Goal: Task Accomplishment & Management: Manage account settings

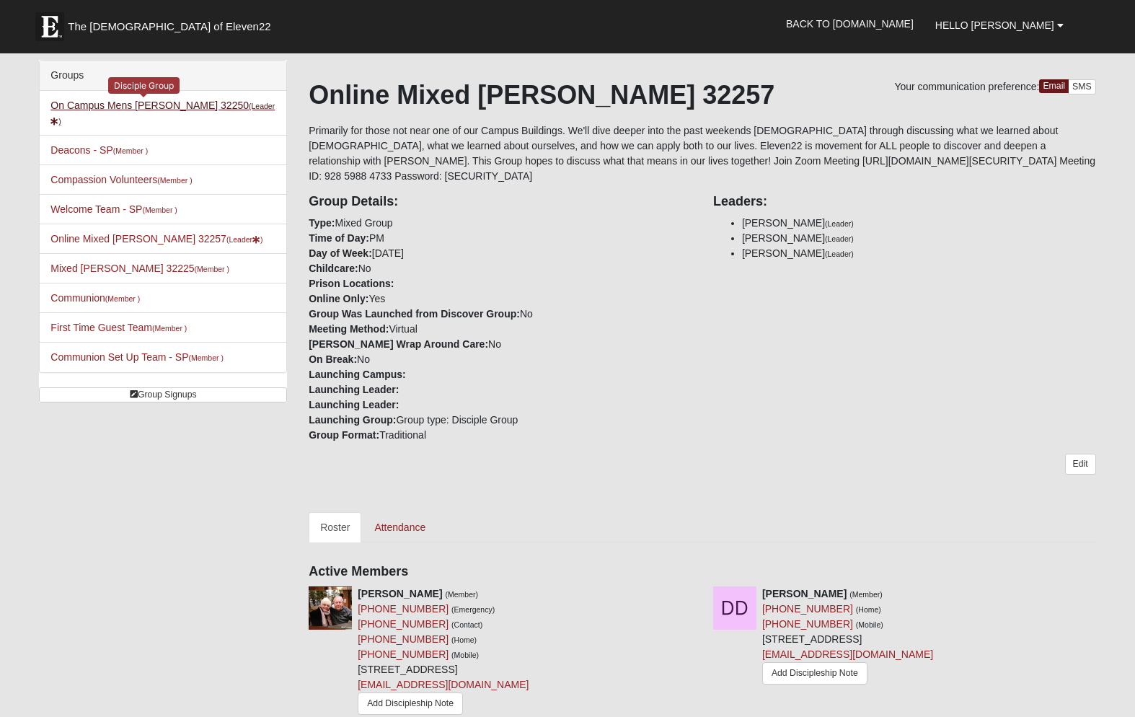
click at [164, 108] on link "On Campus Mens [PERSON_NAME] 32250 (Leader )" at bounding box center [162, 113] width 224 height 27
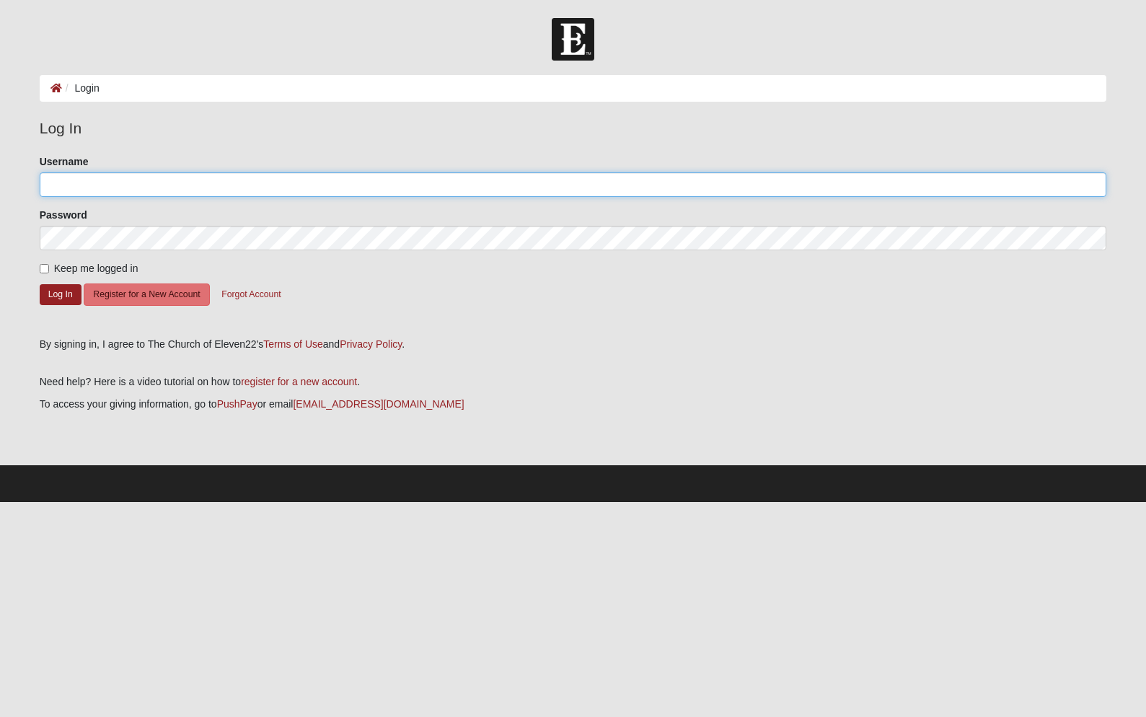
click at [66, 177] on input "Username" at bounding box center [573, 184] width 1067 height 25
type input "dennismyers"
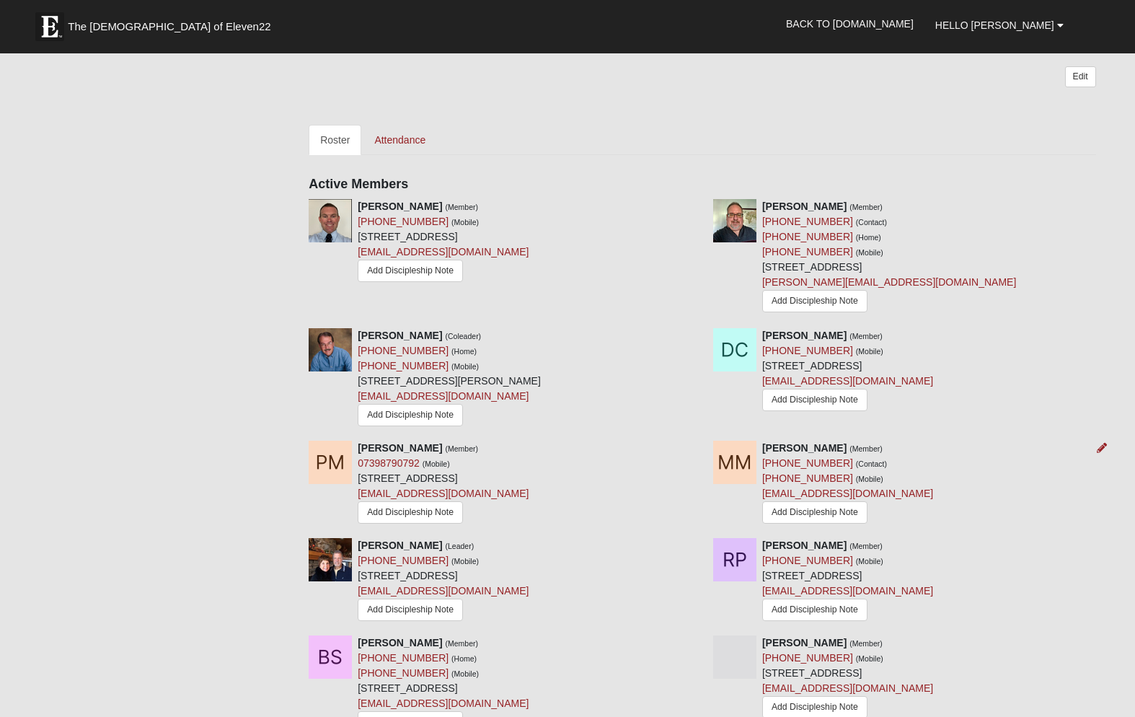
scroll to position [559, 0]
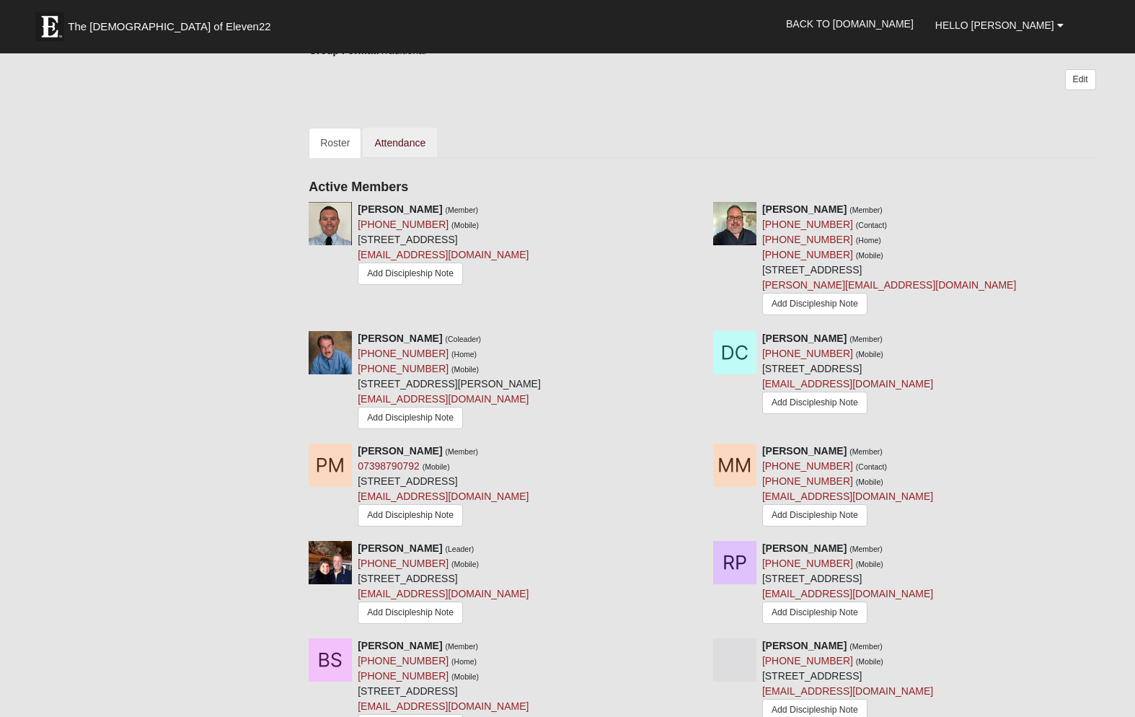
click at [416, 139] on link "Attendance" at bounding box center [400, 143] width 74 height 30
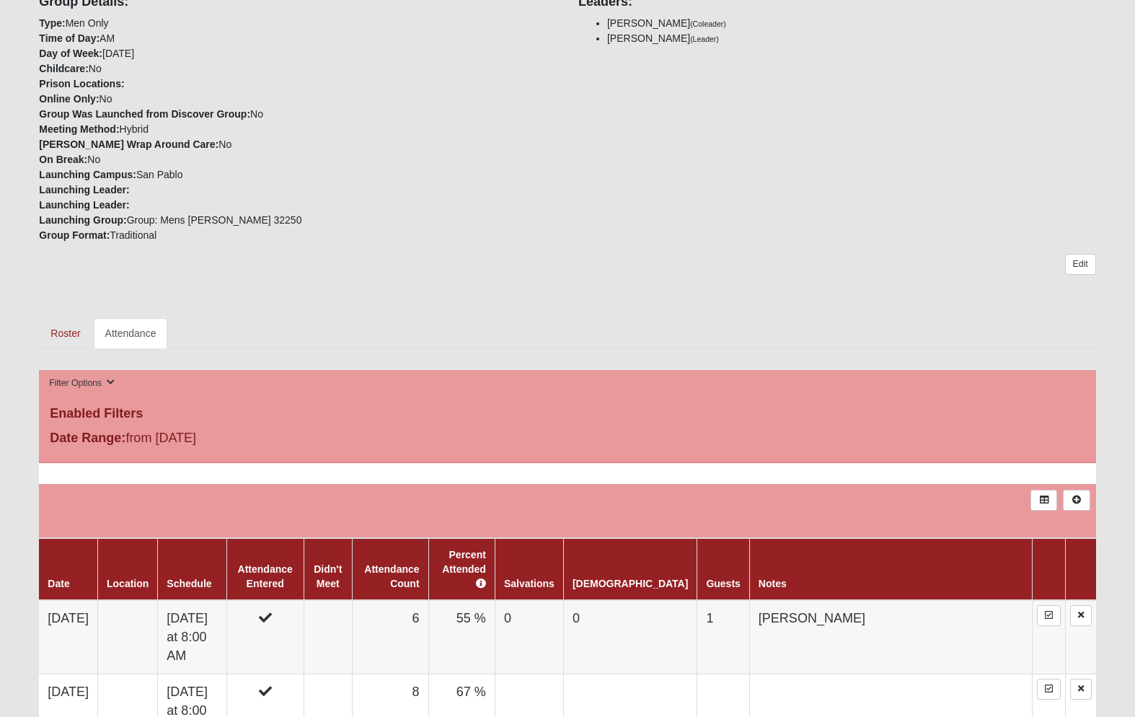
scroll to position [563, 0]
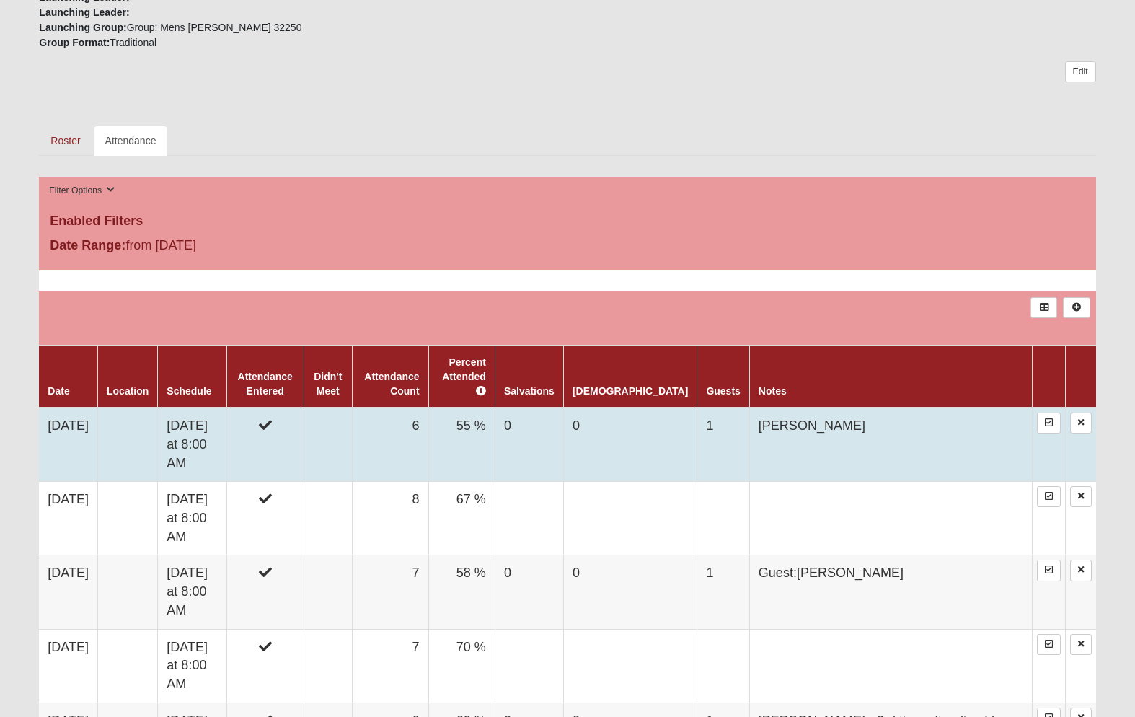
click at [208, 424] on td "Saturday at 8:00 AM" at bounding box center [192, 444] width 69 height 74
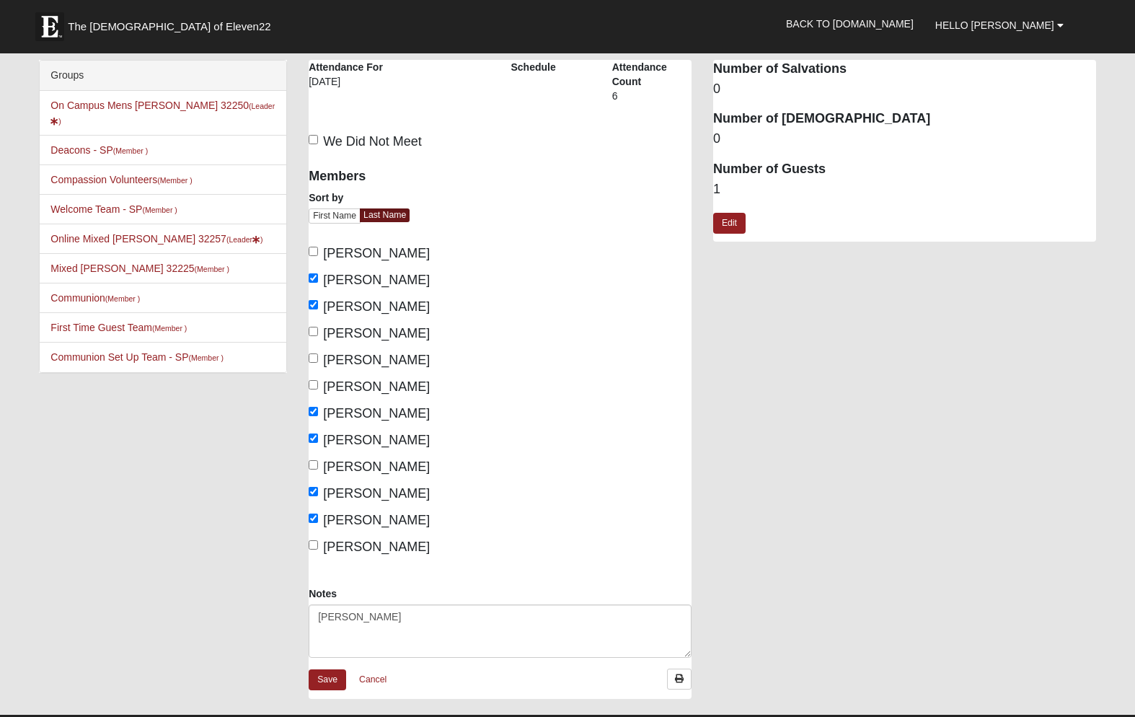
click at [310, 384] on input "[PERSON_NAME]" at bounding box center [313, 384] width 9 height 9
checkbox input "true"
drag, startPoint x: 386, startPoint y: 617, endPoint x: 409, endPoint y: 645, distance: 35.8
click at [390, 617] on textarea "[PERSON_NAME]" at bounding box center [500, 630] width 383 height 53
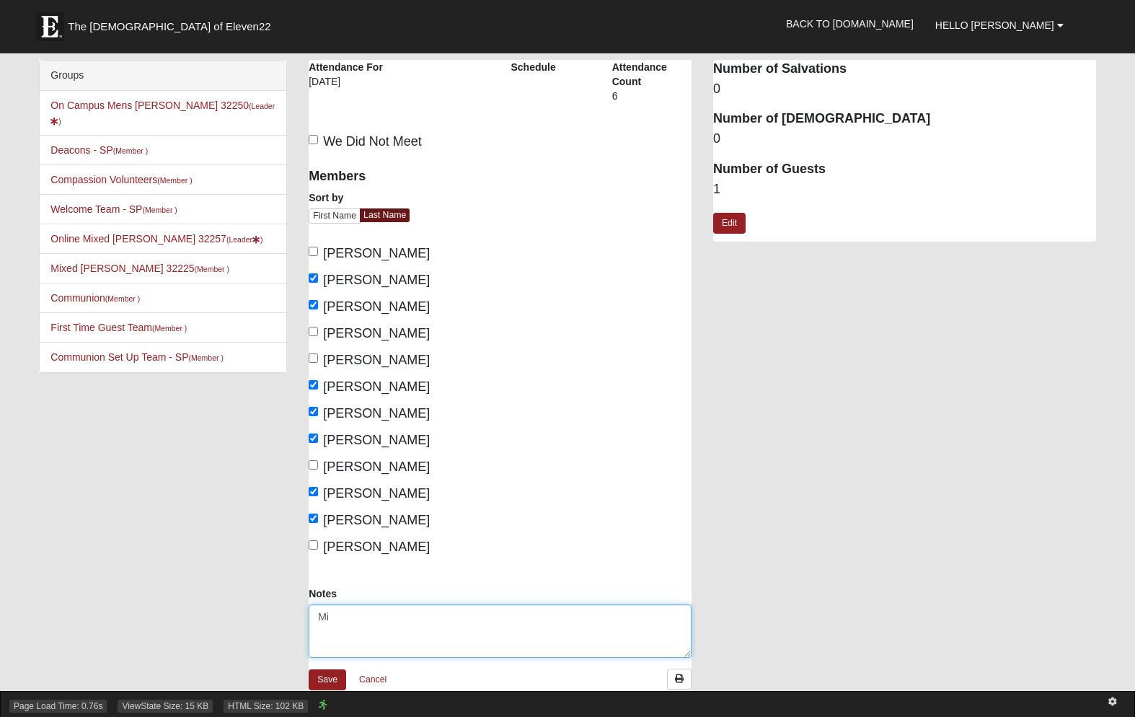
type textarea "M"
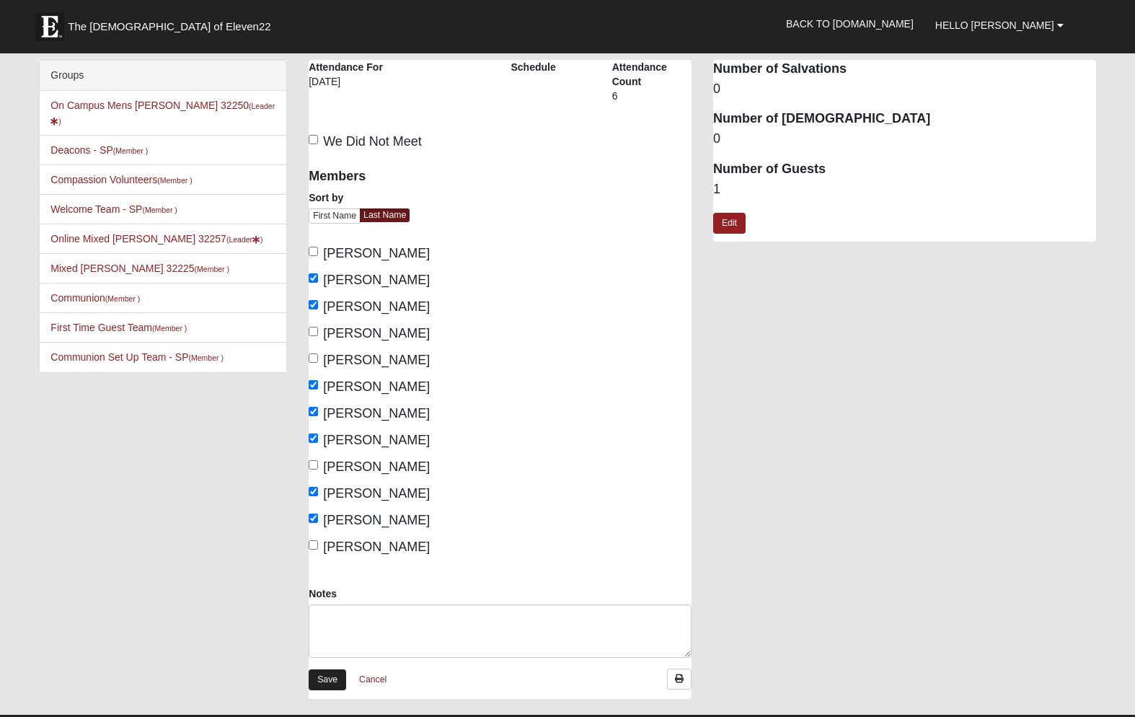
click at [325, 677] on link "Save" at bounding box center [328, 679] width 38 height 21
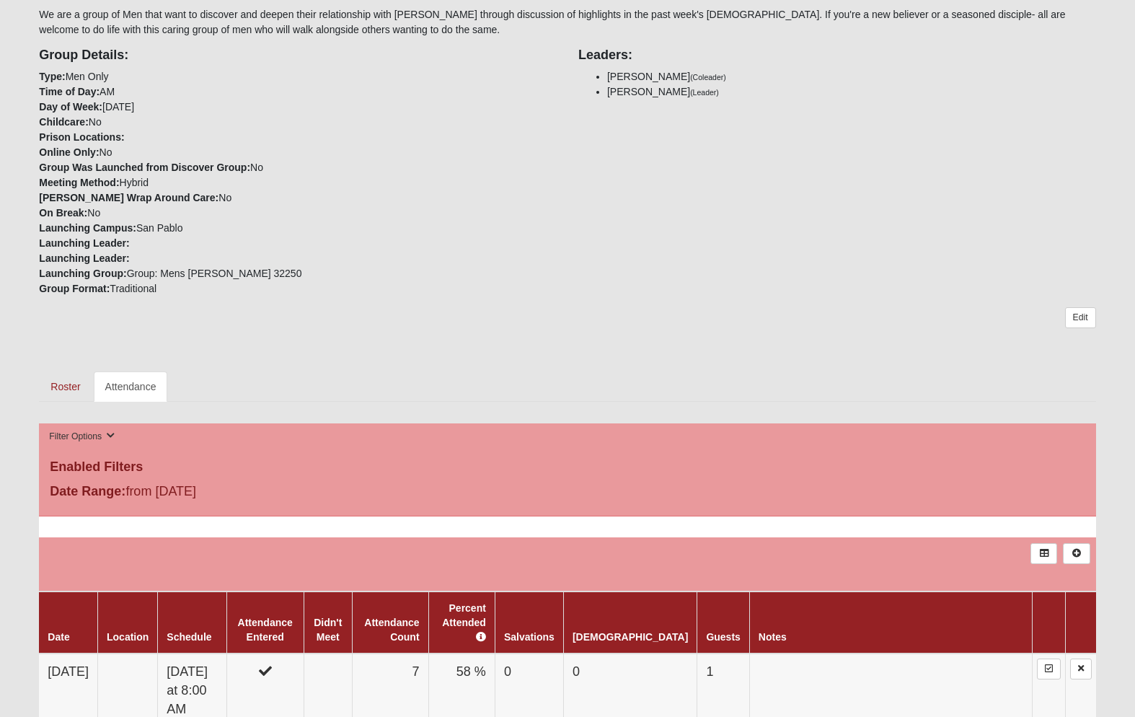
scroll to position [438, 0]
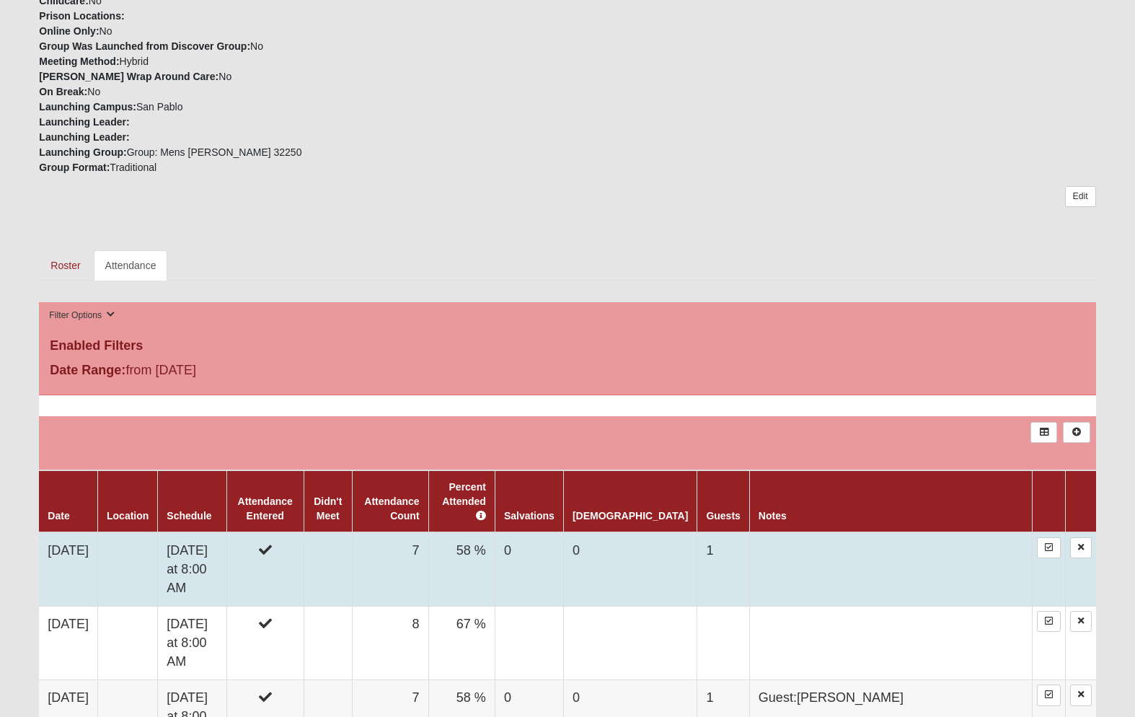
click at [92, 550] on td "[DATE]" at bounding box center [68, 569] width 58 height 74
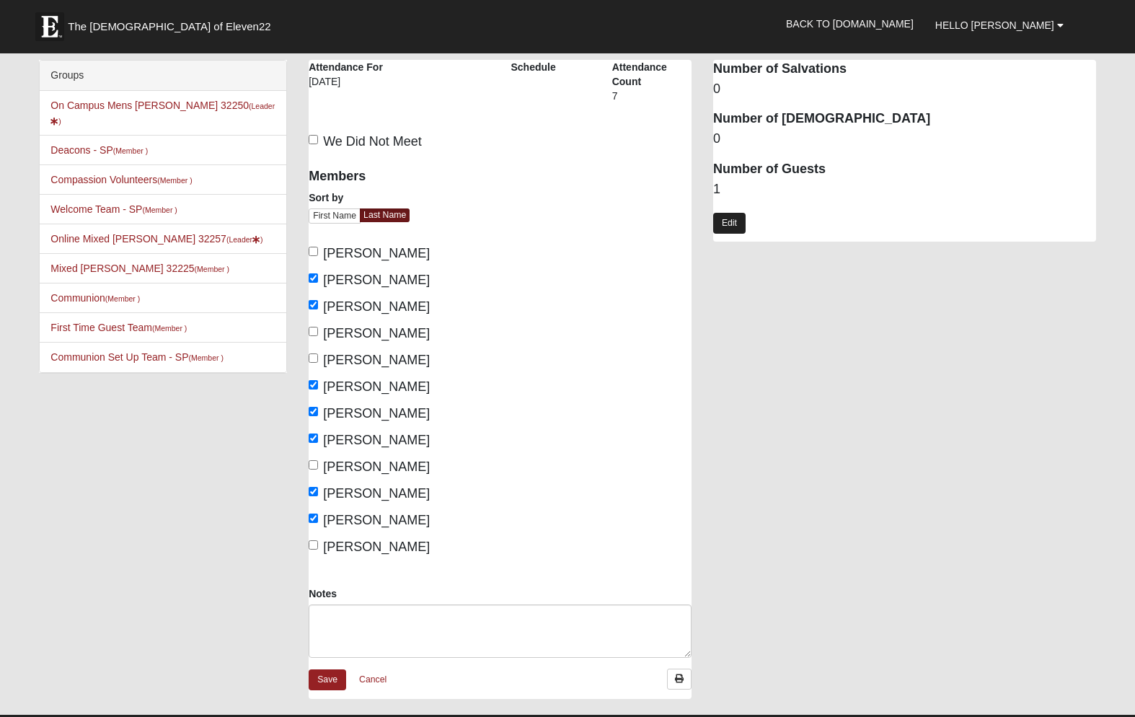
click at [727, 221] on link "Edit" at bounding box center [729, 223] width 32 height 21
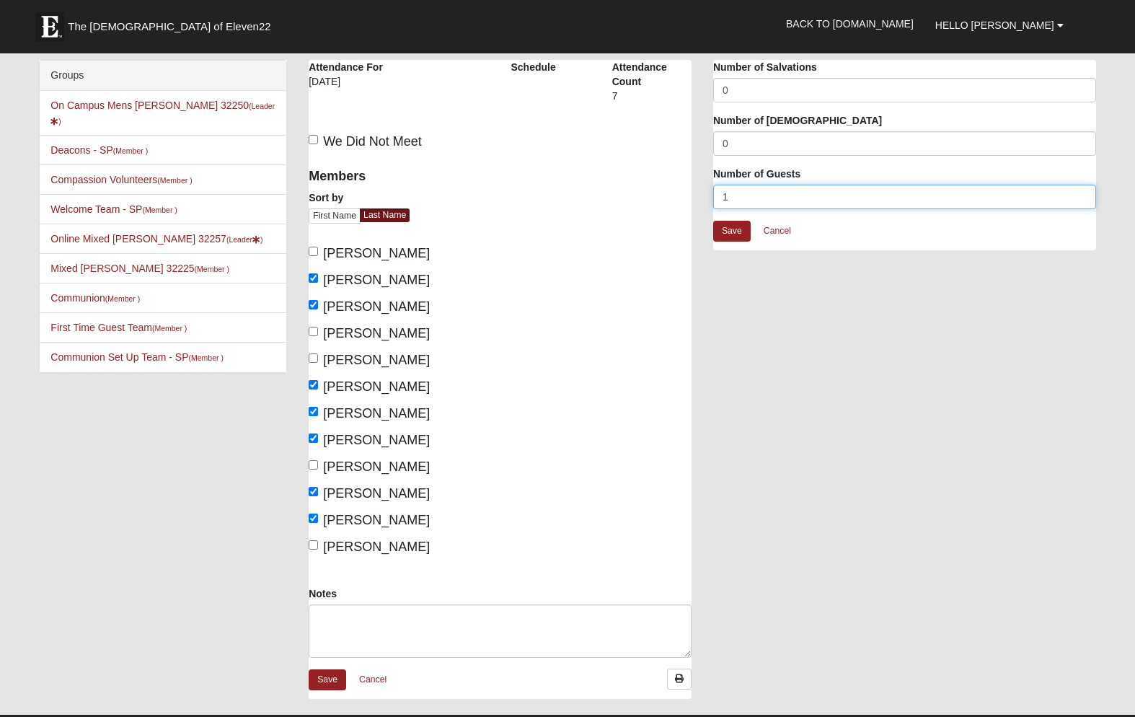
click at [731, 196] on input "1" at bounding box center [904, 197] width 383 height 25
type input "0"
click input "submit" at bounding box center [0, 0] width 0 height 0
click at [728, 229] on link "Save" at bounding box center [732, 231] width 38 height 21
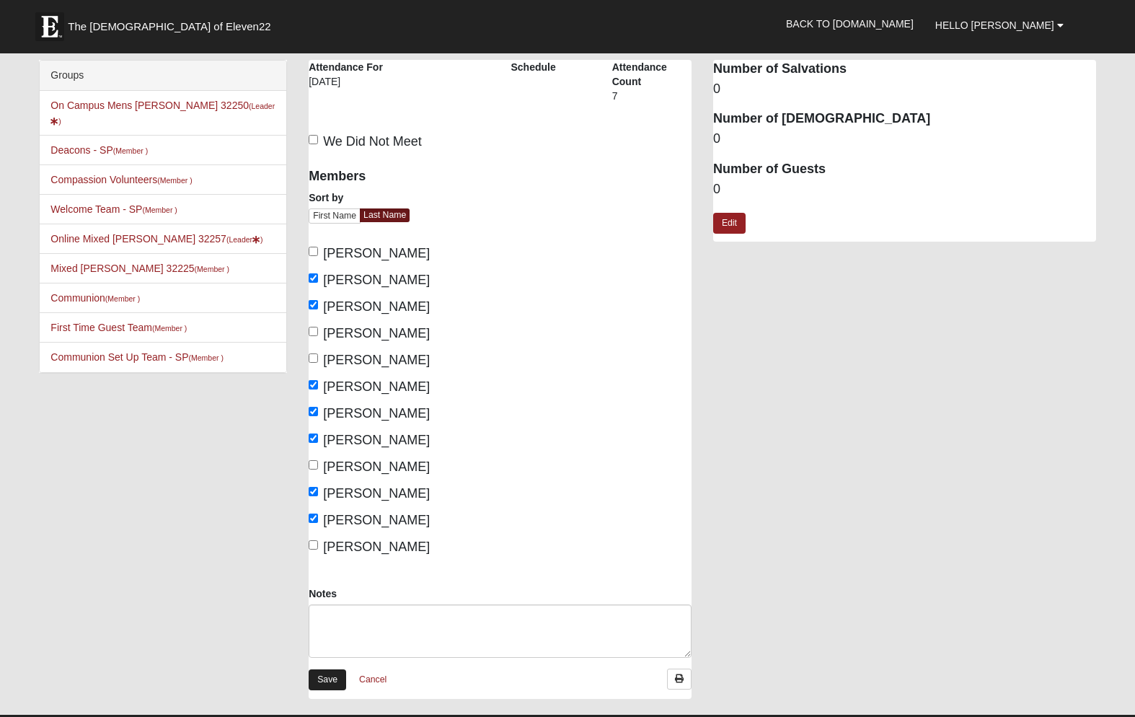
click at [322, 674] on link "Save" at bounding box center [328, 679] width 38 height 21
